Goal: Information Seeking & Learning: Learn about a topic

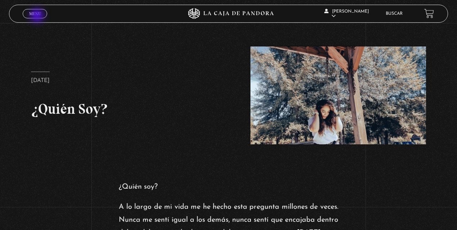
click at [38, 16] on span "Menu" at bounding box center [35, 14] width 12 height 4
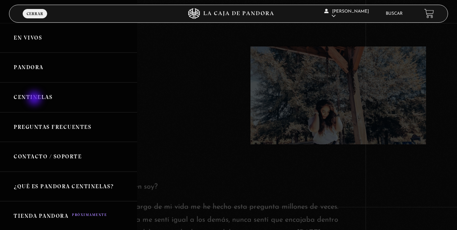
click at [35, 100] on link "Centinelas" at bounding box center [68, 97] width 137 height 30
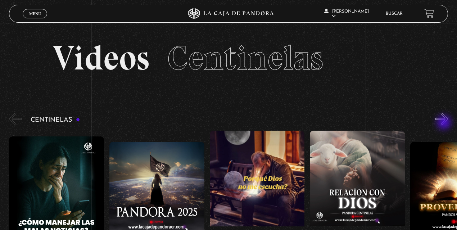
click at [445, 123] on button "»" at bounding box center [441, 119] width 13 height 13
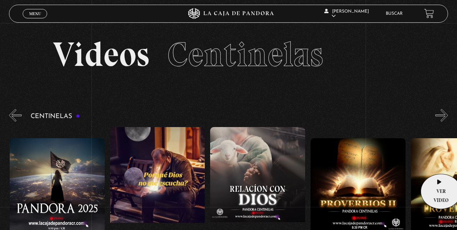
scroll to position [72, 0]
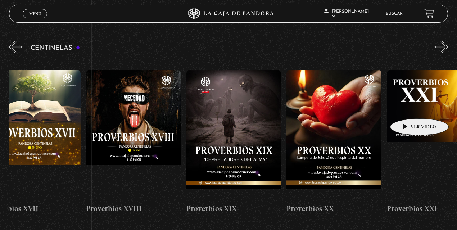
drag, startPoint x: 423, startPoint y: 107, endPoint x: 0, endPoint y: 104, distance: 422.5
click at [0, 104] on section "Centinelas" at bounding box center [228, 150] width 457 height 223
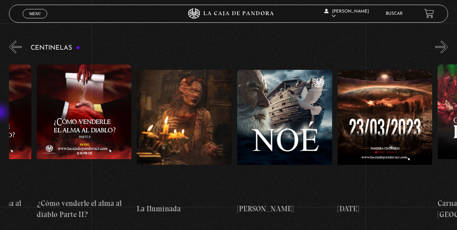
drag, startPoint x: 403, startPoint y: 103, endPoint x: 0, endPoint y: 113, distance: 403.2
click at [0, 113] on section "Centinelas" at bounding box center [228, 150] width 457 height 223
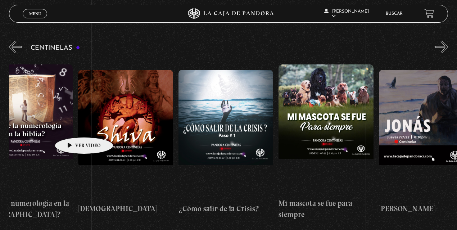
drag, startPoint x: 379, startPoint y: 125, endPoint x: 45, endPoint y: 126, distance: 334.7
click at [45, 126] on div "Como manejar las malas noticias? Centinelas 2025 Por qué Dios no me escucha Rel…" at bounding box center [228, 142] width 11534 height 167
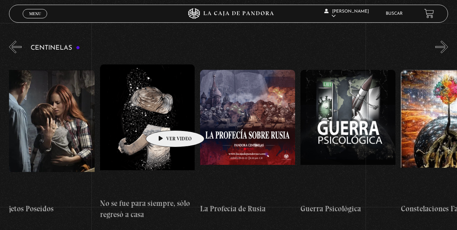
drag, startPoint x: 418, startPoint y: 116, endPoint x: 164, endPoint y: 119, distance: 254.1
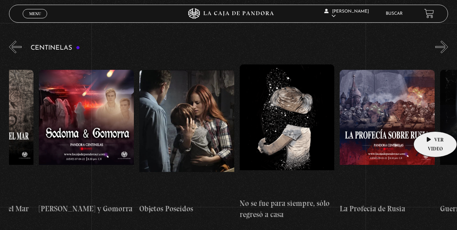
drag, startPoint x: 414, startPoint y: 116, endPoint x: 460, endPoint y: 120, distance: 46.6
click at [457, 120] on html "ingresar al sitio Ver Video Más Información Solicitar Por favor coloque su disp…" at bounding box center [228, 168] width 457 height 480
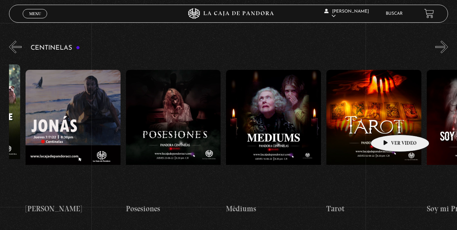
drag, startPoint x: 239, startPoint y: 122, endPoint x: 381, endPoint y: 125, distance: 142.2
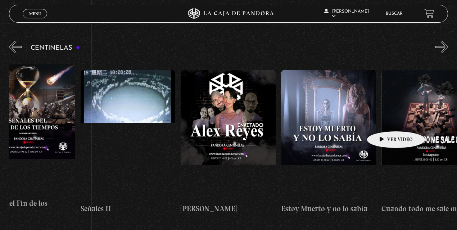
drag, startPoint x: 220, startPoint y: 115, endPoint x: 392, endPoint y: 121, distance: 171.8
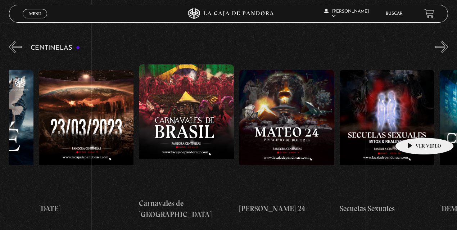
drag, startPoint x: 242, startPoint y: 123, endPoint x: 414, endPoint y: 127, distance: 171.4
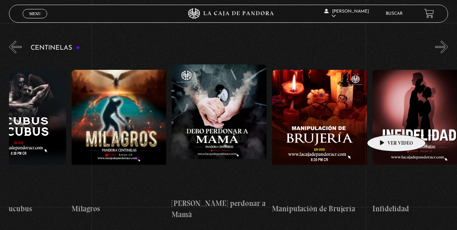
drag, startPoint x: 196, startPoint y: 121, endPoint x: 385, endPoint y: 124, distance: 189.3
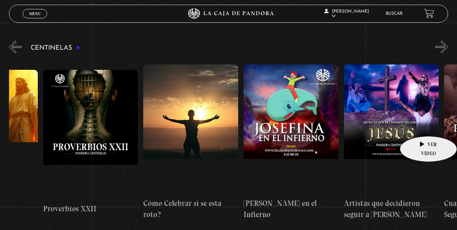
drag, startPoint x: 244, startPoint y: 114, endPoint x: 418, endPoint y: 125, distance: 174.2
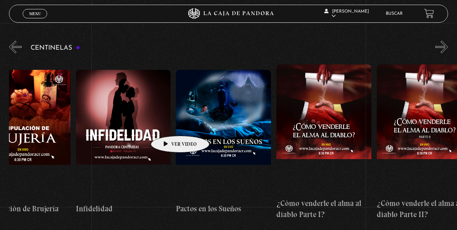
drag, startPoint x: 291, startPoint y: 125, endPoint x: 177, endPoint y: 120, distance: 113.5
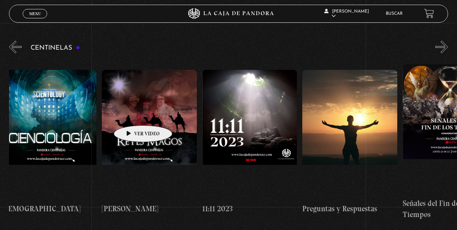
drag, startPoint x: 347, startPoint y: 112, endPoint x: 132, endPoint y: 114, distance: 215.2
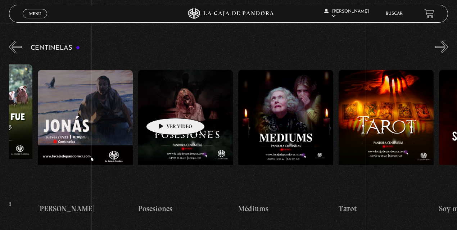
drag, startPoint x: 315, startPoint y: 108, endPoint x: 140, endPoint y: 104, distance: 174.6
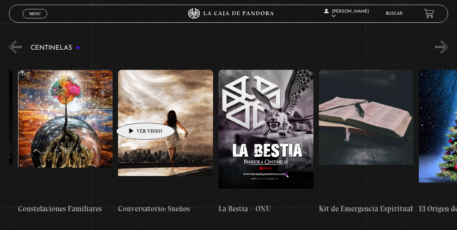
drag, startPoint x: 394, startPoint y: 109, endPoint x: 130, endPoint y: 112, distance: 263.5
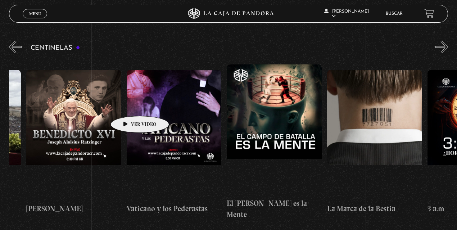
drag, startPoint x: 426, startPoint y: 104, endPoint x: 127, endPoint y: 105, distance: 298.4
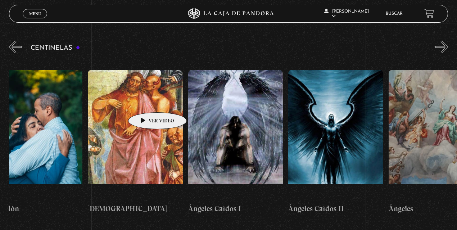
drag, startPoint x: 431, startPoint y: 104, endPoint x: 146, endPoint y: 101, distance: 285.1
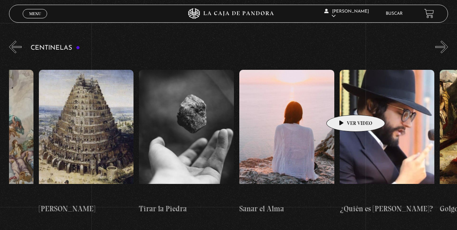
scroll to position [0, 11082]
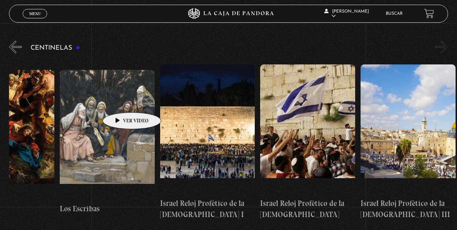
drag, startPoint x: 328, startPoint y: 104, endPoint x: 121, endPoint y: 101, distance: 207.3
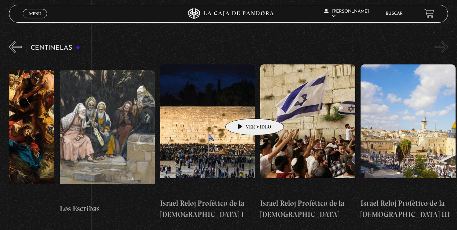
drag, startPoint x: 402, startPoint y: 107, endPoint x: 243, endPoint y: 108, distance: 159.1
click at [403, 16] on link "Buscar" at bounding box center [394, 14] width 17 height 4
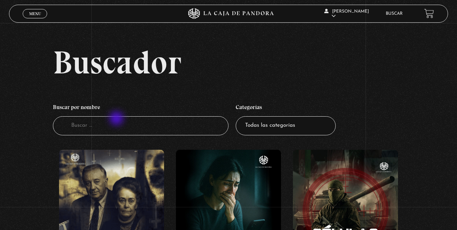
click at [117, 119] on input "Buscador" at bounding box center [141, 125] width 176 height 19
type input "u"
type input "iluminada"
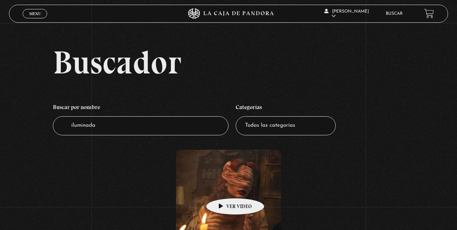
click at [224, 187] on figure at bounding box center [228, 215] width 105 height 130
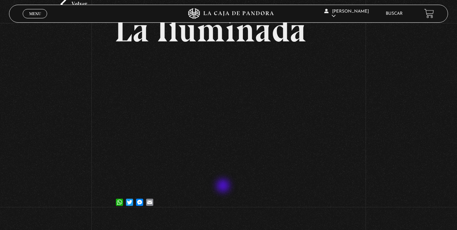
scroll to position [48, 0]
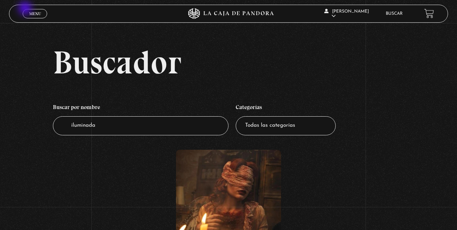
click at [29, 10] on link "Menu Cerrar" at bounding box center [35, 13] width 24 height 9
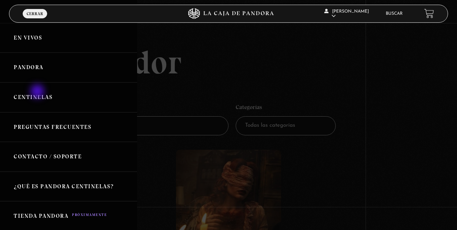
click at [38, 92] on link "Centinelas" at bounding box center [68, 97] width 137 height 30
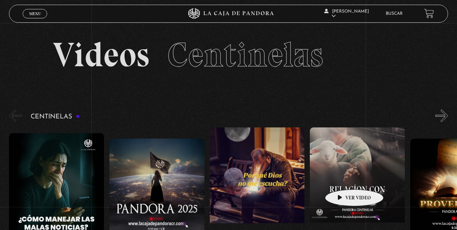
scroll to position [24, 0]
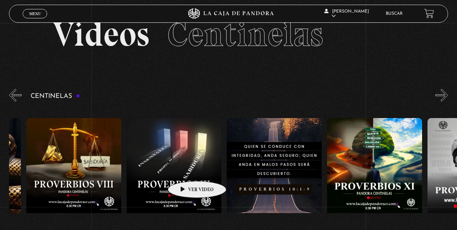
drag, startPoint x: 320, startPoint y: 160, endPoint x: 140, endPoint y: 170, distance: 180.6
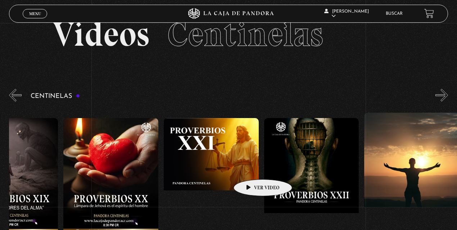
drag, startPoint x: 385, startPoint y: 165, endPoint x: 152, endPoint y: 171, distance: 233.3
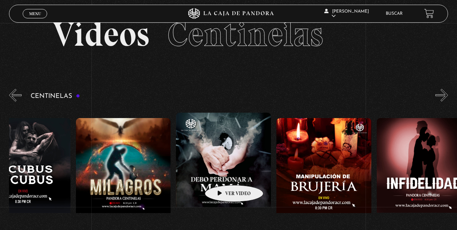
drag, startPoint x: 334, startPoint y: 169, endPoint x: 116, endPoint y: 175, distance: 218.2
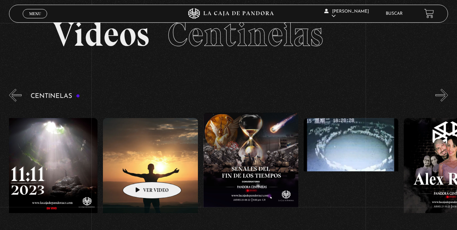
drag, startPoint x: 385, startPoint y: 169, endPoint x: 85, endPoint y: 166, distance: 299.8
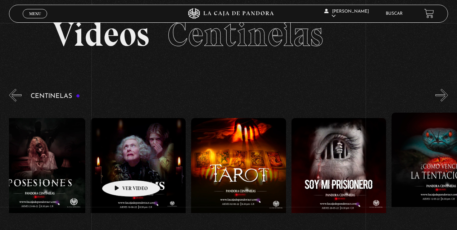
drag, startPoint x: 349, startPoint y: 169, endPoint x: 107, endPoint y: 169, distance: 242.9
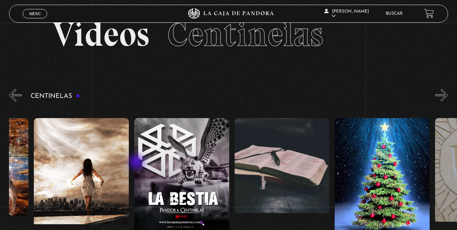
drag, startPoint x: 385, startPoint y: 163, endPoint x: 133, endPoint y: 163, distance: 251.9
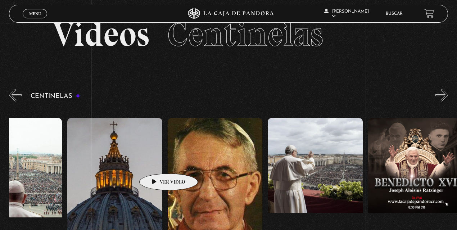
scroll to position [0, 8369]
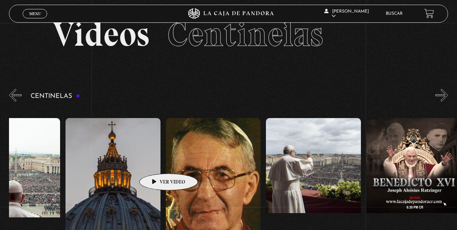
drag, startPoint x: 367, startPoint y: 164, endPoint x: 153, endPoint y: 163, distance: 214.2
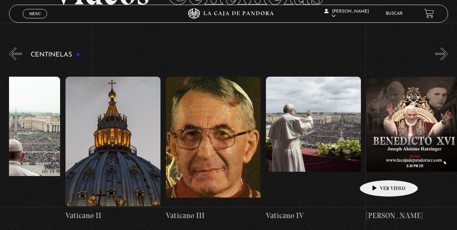
scroll to position [72, 0]
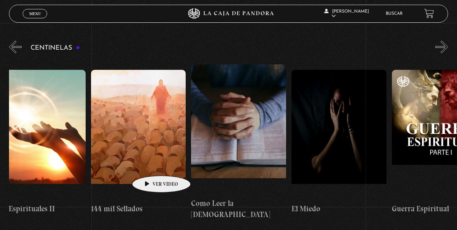
drag, startPoint x: 343, startPoint y: 163, endPoint x: 150, endPoint y: 165, distance: 193.3
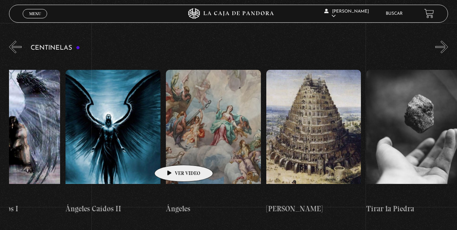
drag, startPoint x: 368, startPoint y: 146, endPoint x: 242, endPoint y: 140, distance: 126.1
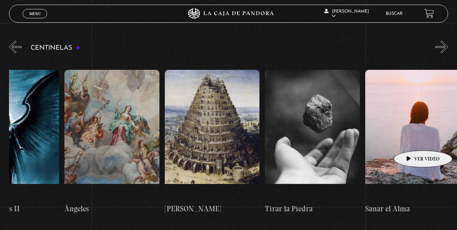
scroll to position [0, 10469]
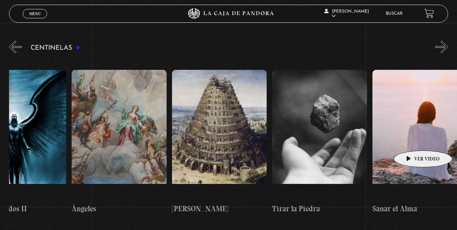
drag, startPoint x: 430, startPoint y: 134, endPoint x: 412, endPoint y: 140, distance: 18.9
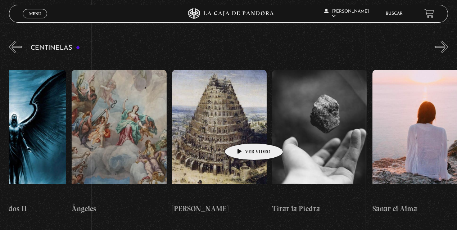
click at [243, 132] on figure at bounding box center [219, 135] width 95 height 130
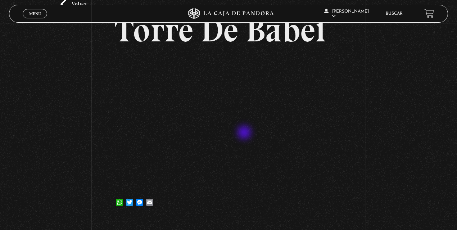
scroll to position [48, 0]
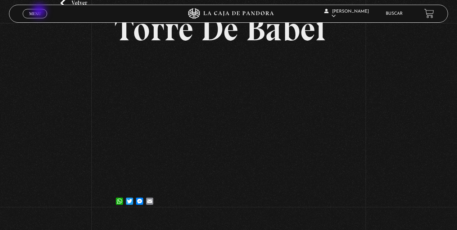
click at [40, 12] on span "Menu" at bounding box center [35, 14] width 12 height 4
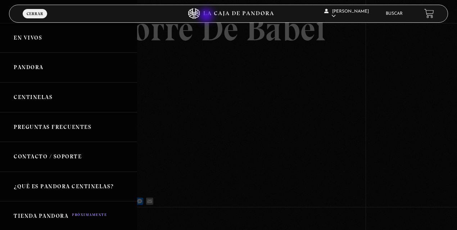
click at [212, 17] on icon at bounding box center [228, 13] width 137 height 11
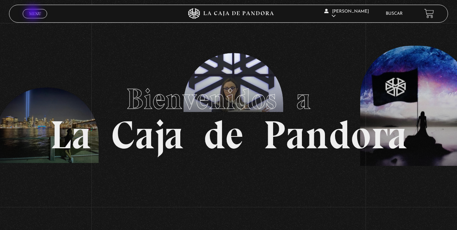
click at [34, 13] on span "Menu" at bounding box center [35, 14] width 12 height 4
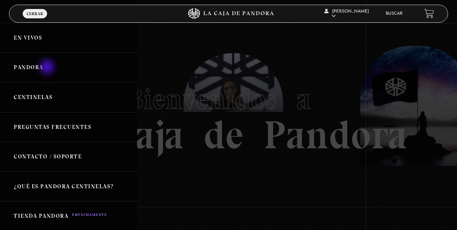
click at [48, 68] on link "Pandora" at bounding box center [68, 68] width 137 height 30
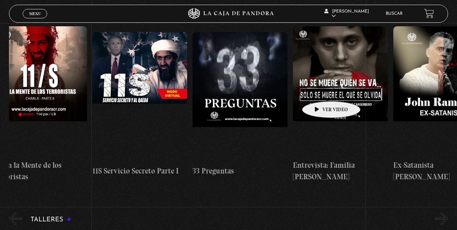
scroll to position [0, 250]
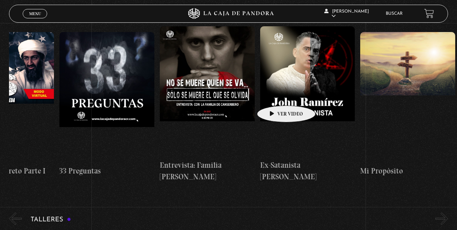
drag, startPoint x: 397, startPoint y: 78, endPoint x: 275, endPoint y: 95, distance: 123.1
click at [275, 95] on div "Cuarto de Guerra 11S En la Mente de los Terroristas 11S Servicio Secreto Parte …" at bounding box center [109, 104] width 702 height 156
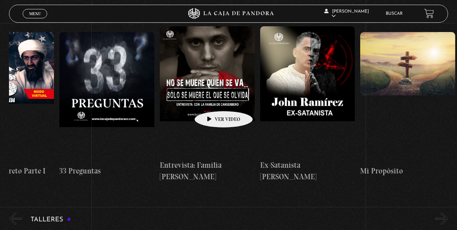
click at [212, 100] on figure at bounding box center [207, 91] width 95 height 130
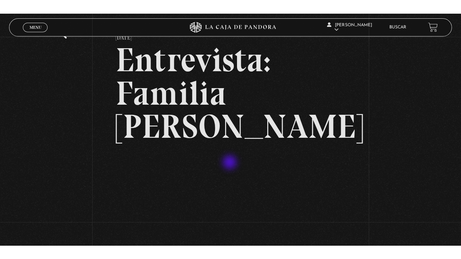
scroll to position [72, 0]
